Goal: Task Accomplishment & Management: Manage account settings

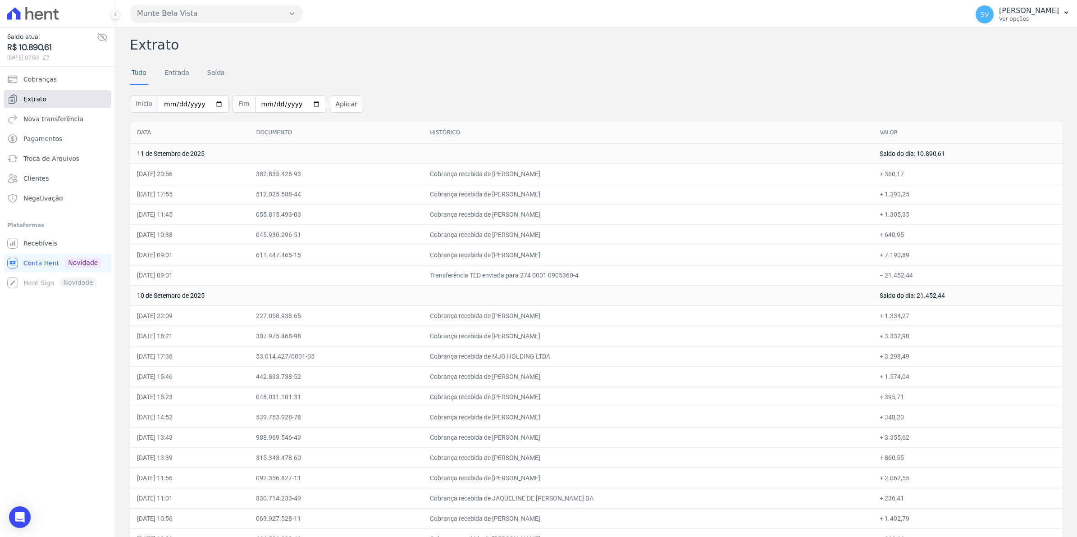
click at [34, 100] on span "Extrato" at bounding box center [34, 99] width 23 height 9
click at [990, 17] on span "SV" at bounding box center [985, 14] width 18 height 18
click at [40, 242] on span "Recebíveis" at bounding box center [40, 243] width 34 height 9
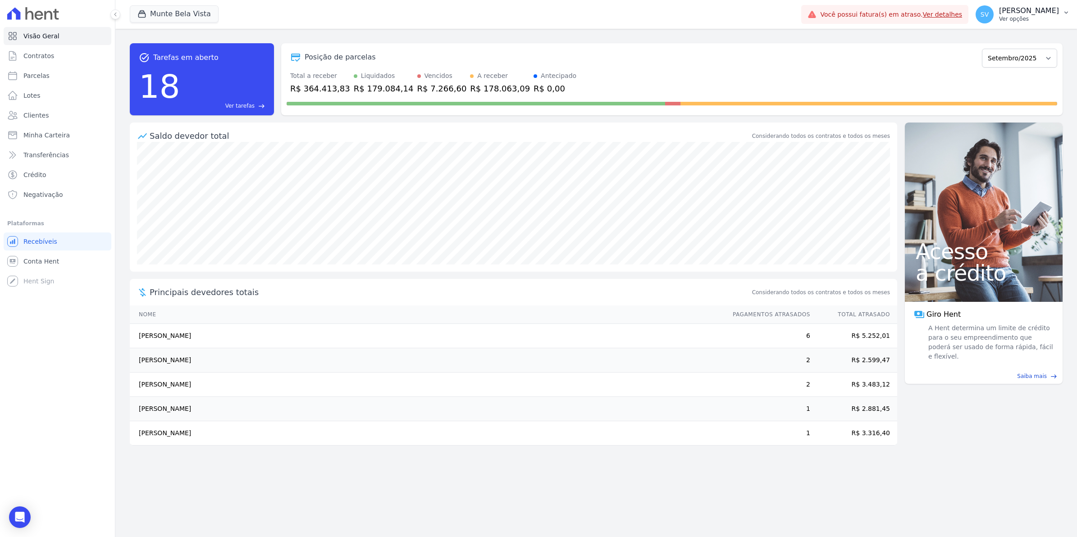
click at [989, 17] on span "SV" at bounding box center [985, 14] width 8 height 6
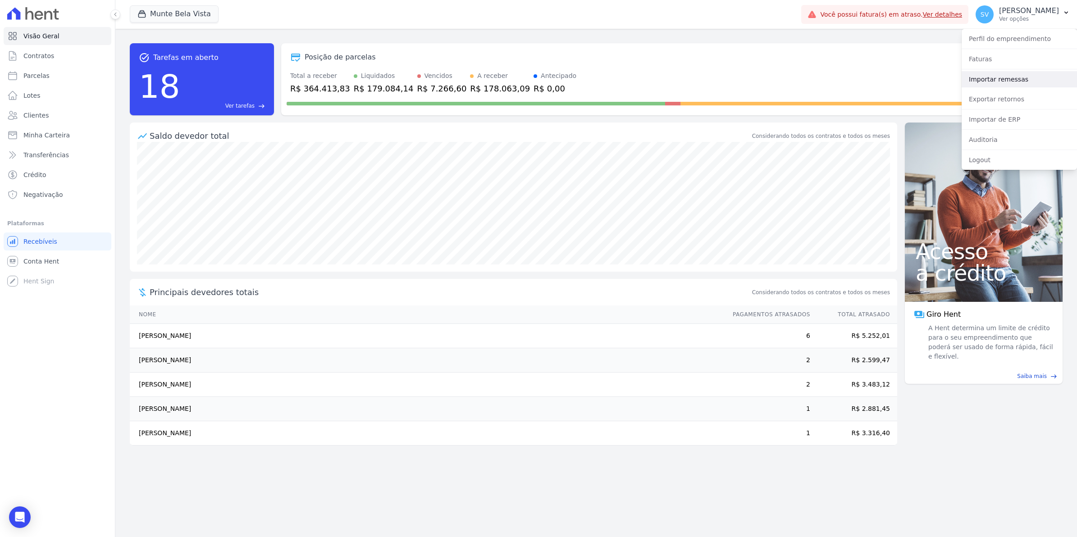
click at [991, 82] on link "Importar remessas" at bounding box center [1019, 79] width 115 height 16
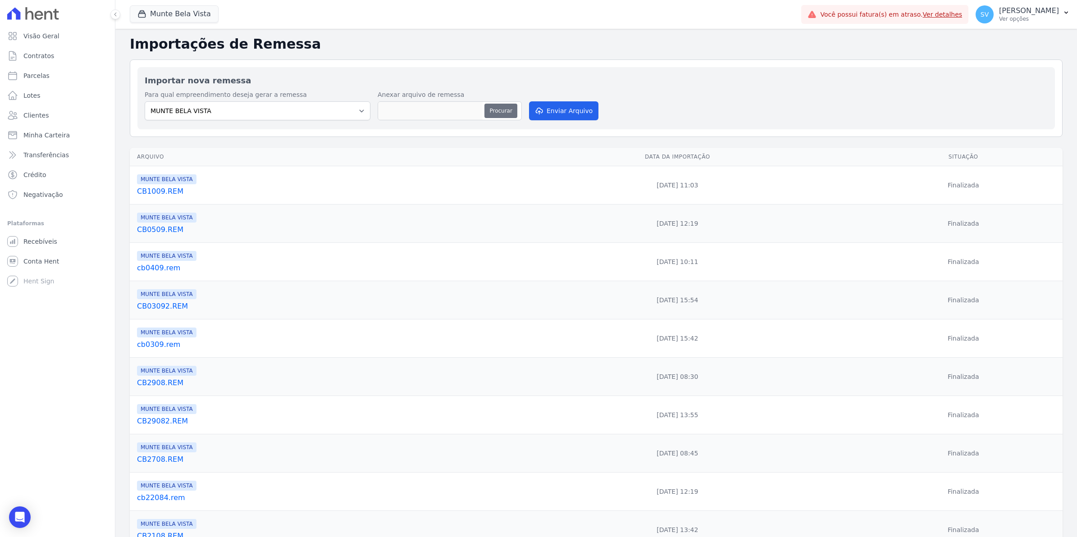
click at [496, 110] on button "Procurar" at bounding box center [500, 111] width 32 height 14
type input "CB1209.REM"
click at [565, 113] on button "Enviar Arquivo" at bounding box center [563, 110] width 69 height 19
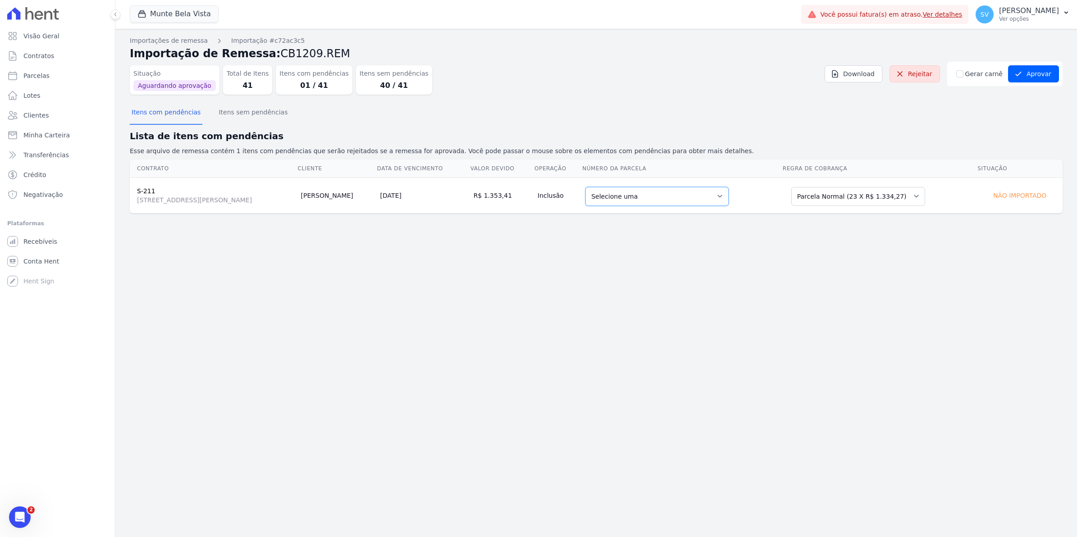
click at [729, 197] on select "Selecione uma 9 - 10/11/2025 - R$ 1.334,27 - Agendado 10 - 10/12/2025 - R$ 1.33…" at bounding box center [656, 196] width 143 height 19
click at [461, 262] on div "Importações de remessa Importação #c72ac3c5 Importação de Remessa: CB1209.REM S…" at bounding box center [596, 283] width 962 height 508
click at [925, 197] on select "Selecione uma Nova Parcela Avulsa Parcela Avulsa Existente Parcela Normal (23 X…" at bounding box center [858, 196] width 134 height 19
click at [1025, 78] on button "Aprovar" at bounding box center [1033, 73] width 51 height 17
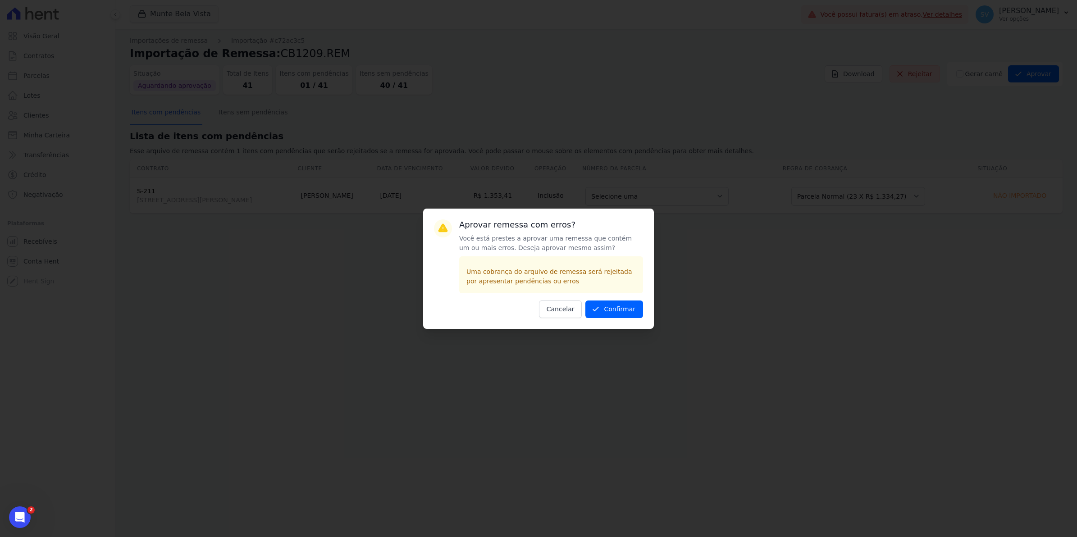
click at [646, 309] on div "Aprovar remessa com erros? Você está prestes a aprovar uma remessa que contém u…" at bounding box center [538, 269] width 231 height 120
click at [632, 309] on button "Confirmar" at bounding box center [614, 310] width 58 height 18
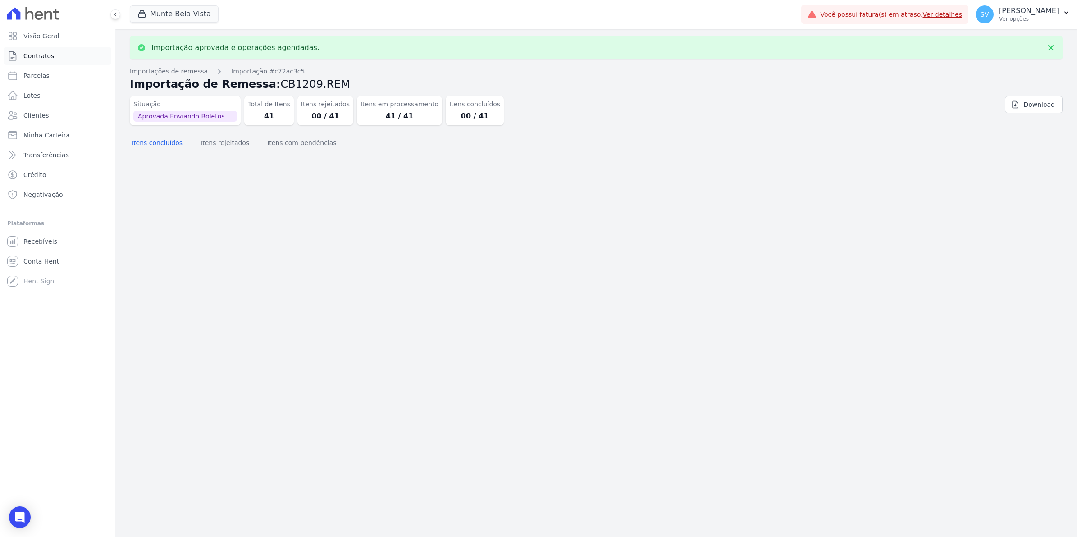
click at [37, 57] on span "Contratos" at bounding box center [38, 55] width 31 height 9
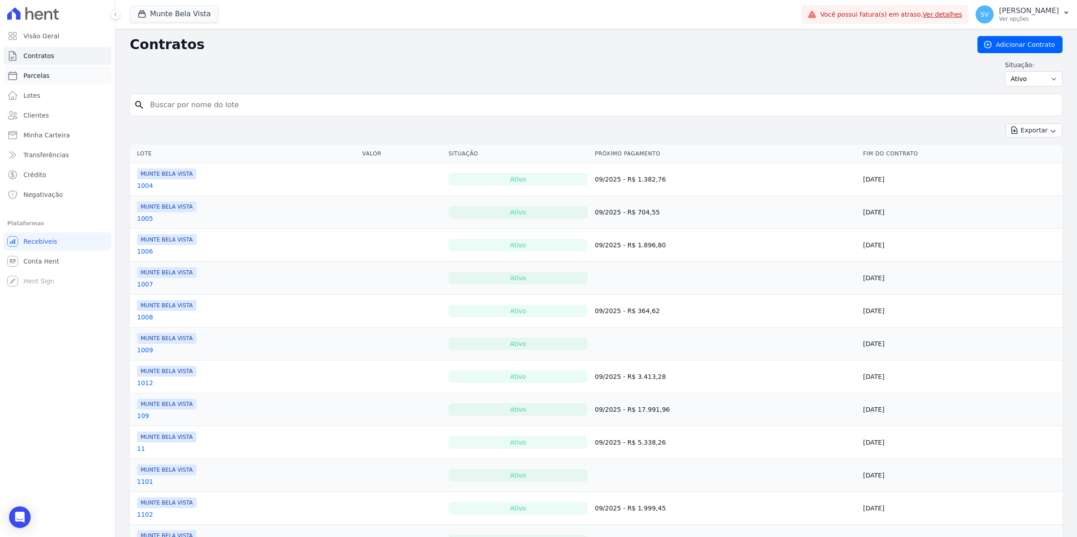
click at [37, 76] on span "Parcelas" at bounding box center [36, 75] width 26 height 9
select select
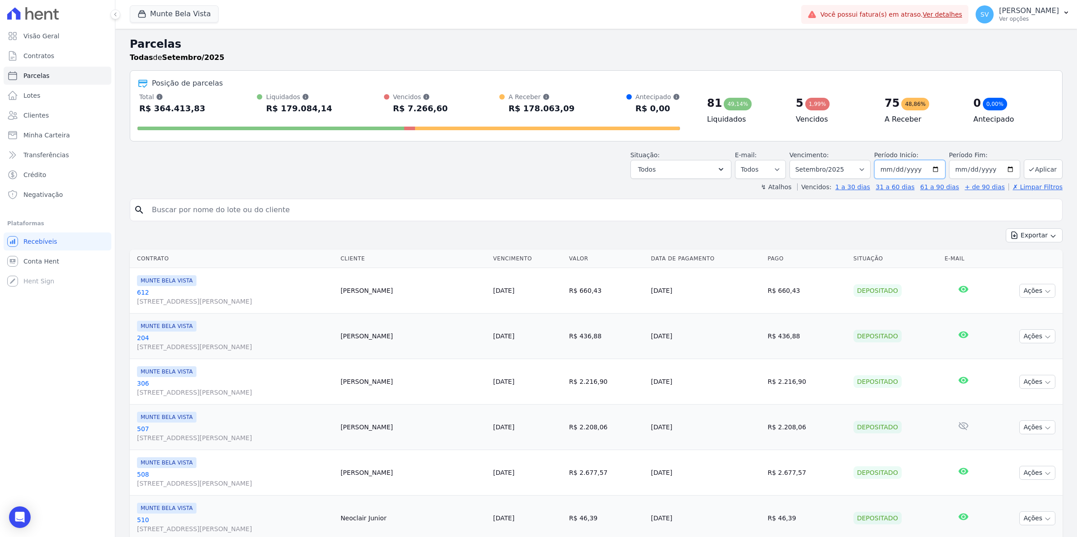
click at [928, 167] on input "[DATE]" at bounding box center [909, 169] width 71 height 19
type input "2025-10-01"
click at [1005, 168] on input "2025-09-30" at bounding box center [984, 169] width 71 height 19
type input "2025-10-31"
click at [1039, 173] on button "Aplicar" at bounding box center [1043, 169] width 39 height 19
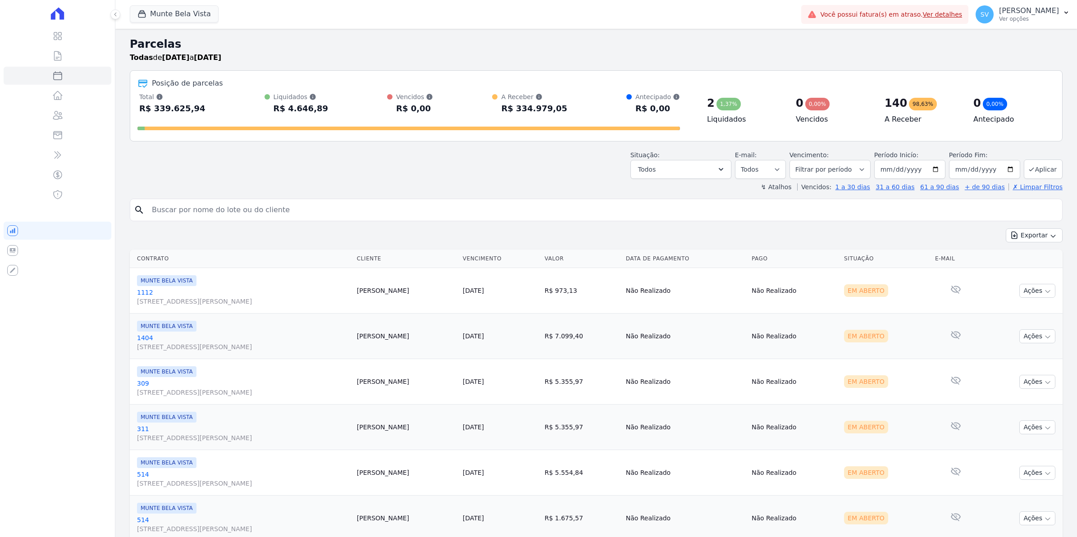
select select
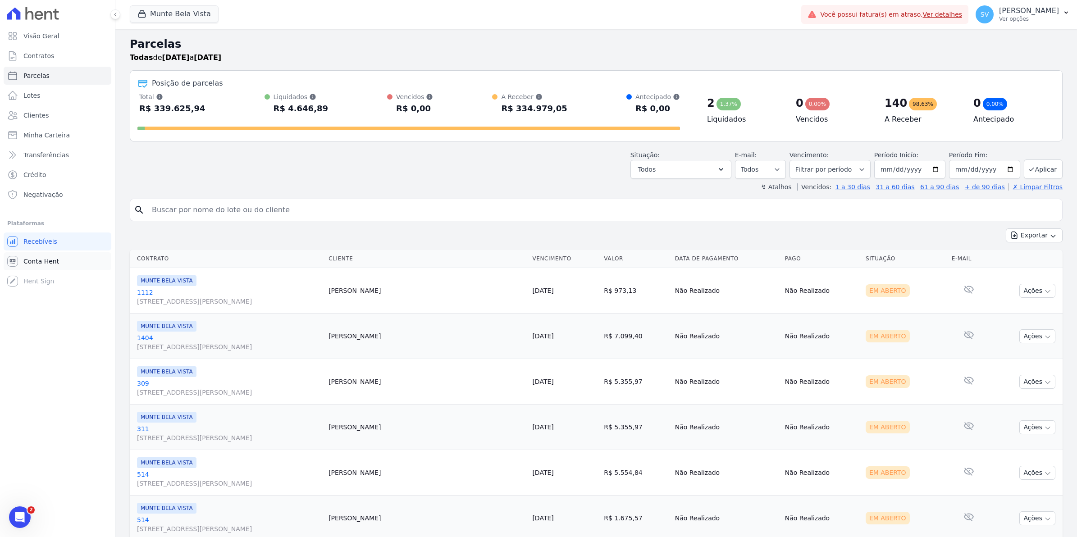
click at [32, 259] on span "Conta Hent" at bounding box center [41, 261] width 36 height 9
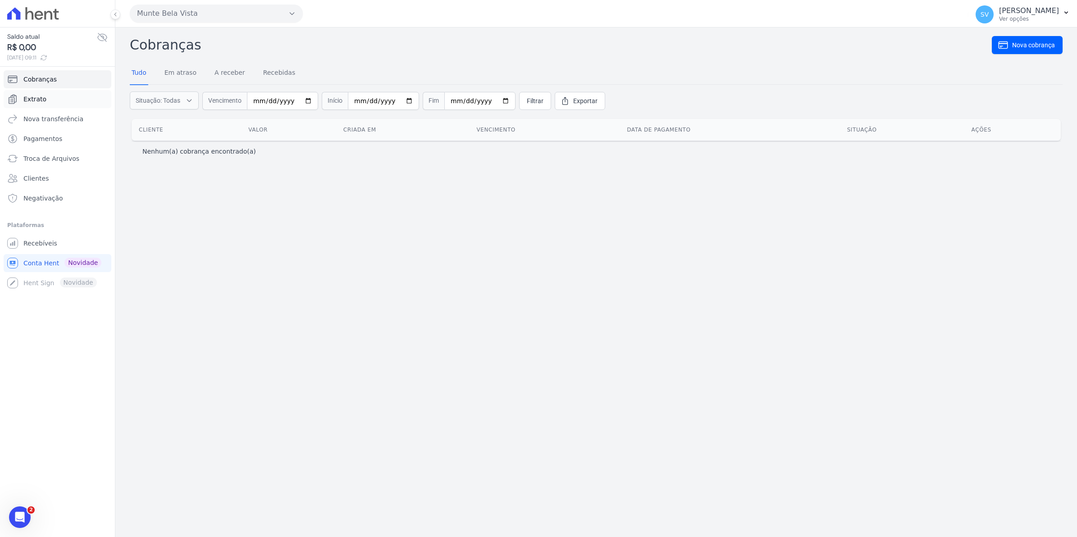
click at [42, 96] on span "Extrato" at bounding box center [34, 99] width 23 height 9
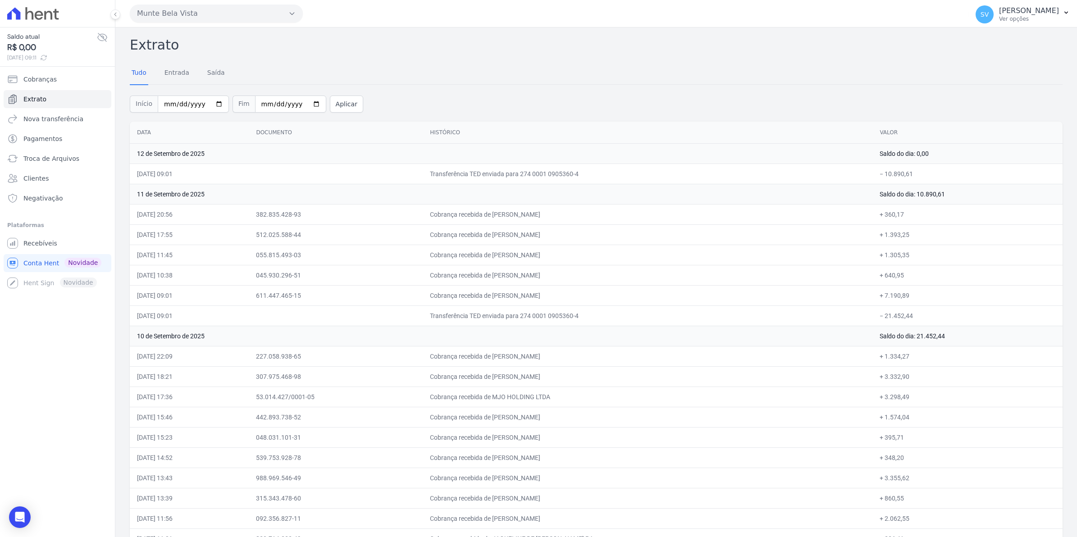
drag, startPoint x: 530, startPoint y: 397, endPoint x: 534, endPoint y: 396, distance: 4.7
click at [534, 396] on td "Cobrança recebida de MJO HOLDING LTDA" at bounding box center [648, 397] width 450 height 20
drag, startPoint x: 534, startPoint y: 396, endPoint x: 647, endPoint y: 360, distance: 118.3
click at [647, 360] on td "Cobrança recebida de [PERSON_NAME]" at bounding box center [648, 356] width 450 height 20
